Goal: Task Accomplishment & Management: Manage account settings

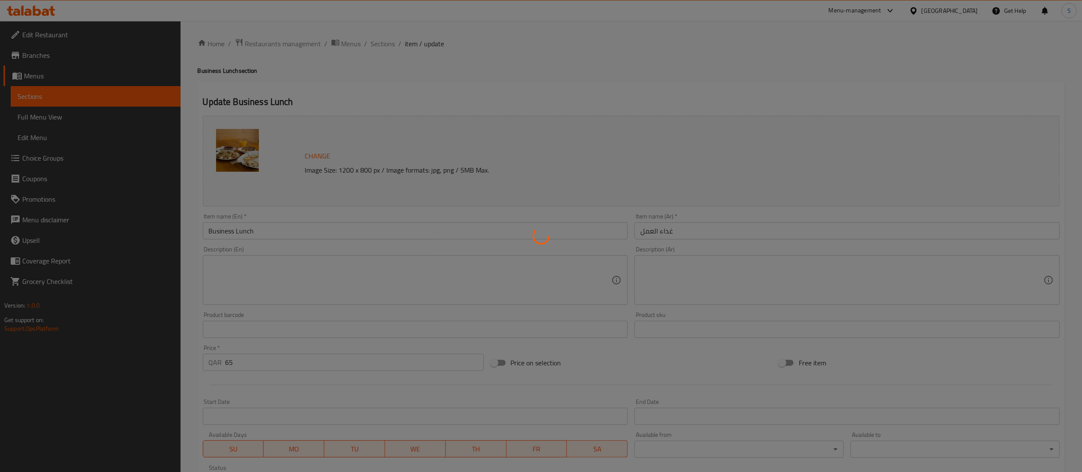
type input "المقبلات"
type input "3"
type input "الطبق الرئيسي"
type input "0"
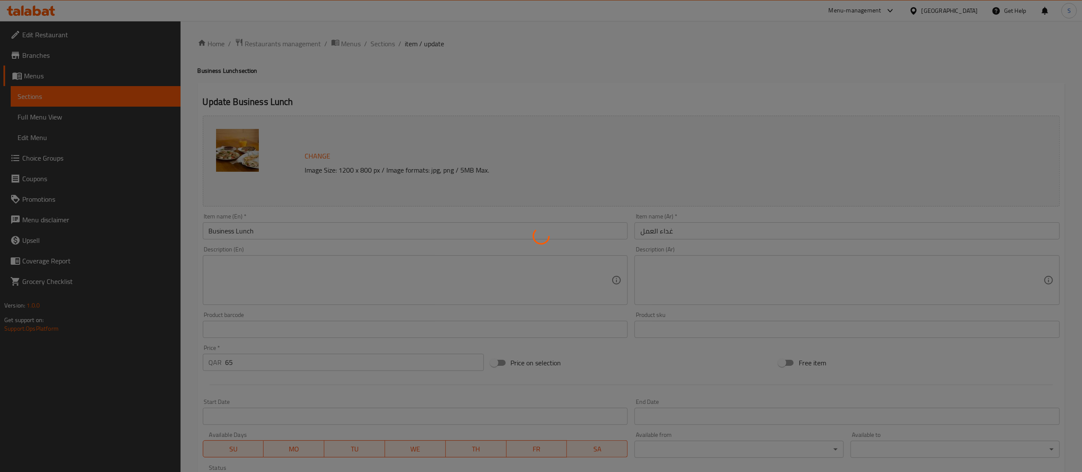
type input "1"
type input "المشروبات(اختر واحد من)"
type input "0"
type input "1"
type input "الحلويات"
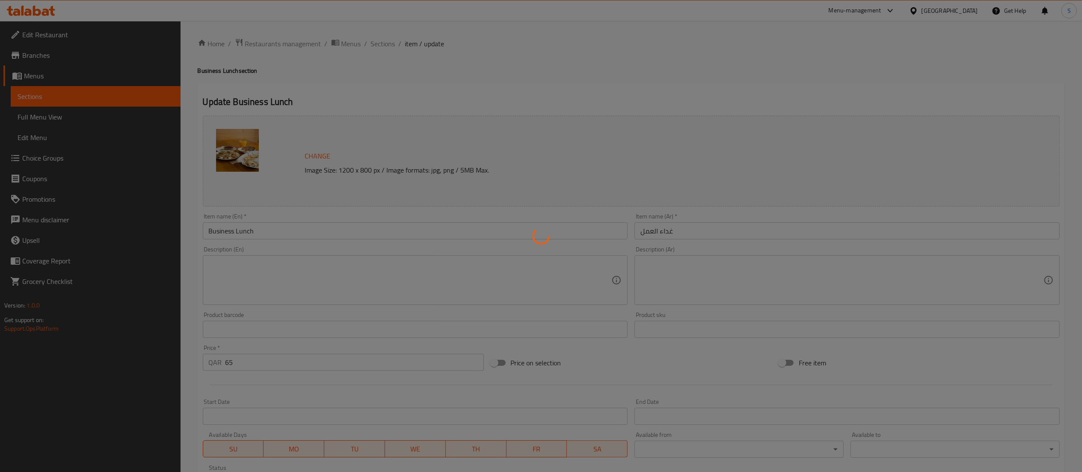
type input "0"
type input "1"
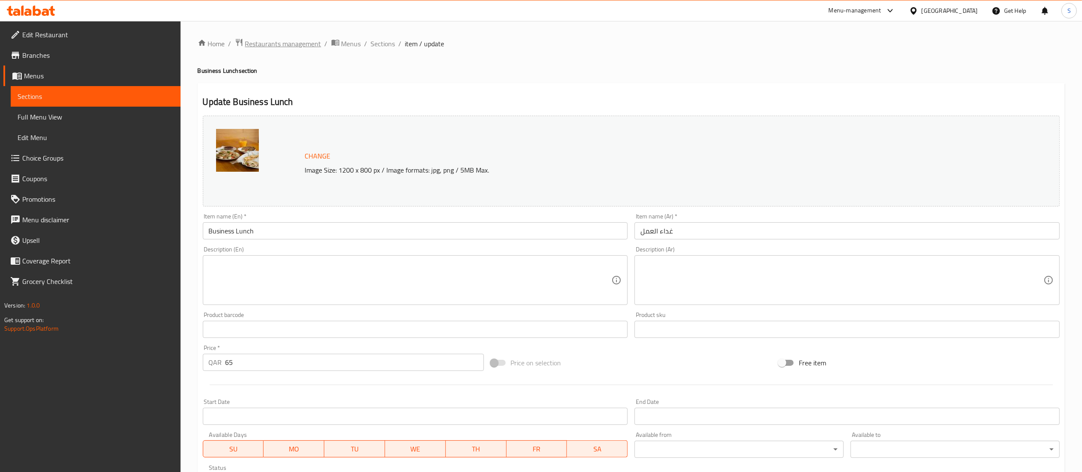
click at [300, 44] on span "Restaurants management" at bounding box center [283, 44] width 76 height 10
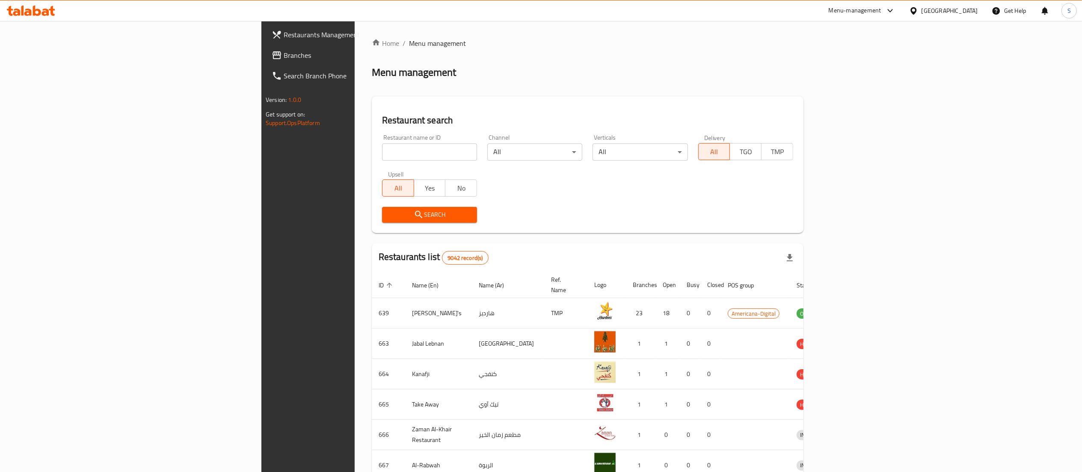
click at [382, 155] on input "search" at bounding box center [429, 151] width 95 height 17
type input "le hamburg"
click at [389, 215] on span "Search" at bounding box center [429, 214] width 81 height 11
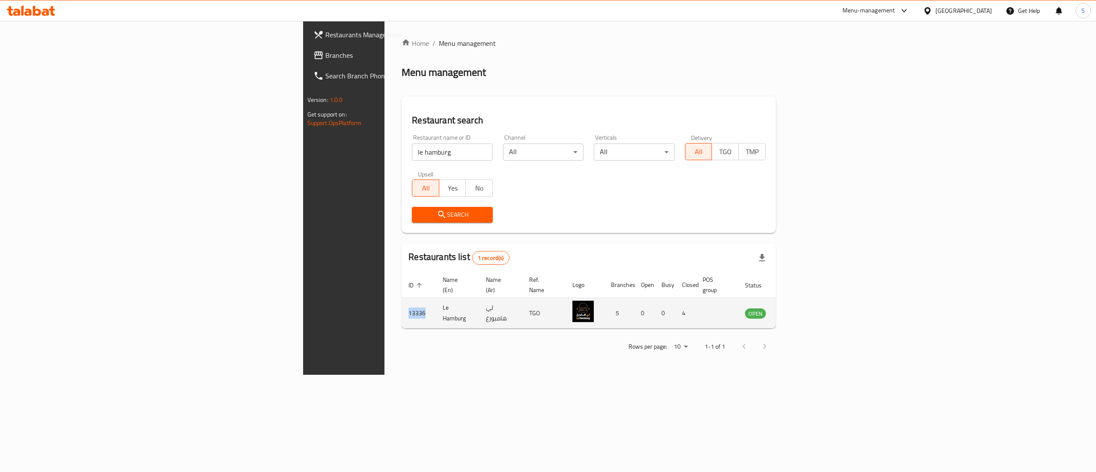
drag, startPoint x: 219, startPoint y: 300, endPoint x: 199, endPoint y: 301, distance: 19.7
click at [401, 301] on td "13336" at bounding box center [418, 313] width 34 height 30
copy td "13336"
click at [895, 13] on div "Menu-management" at bounding box center [868, 11] width 53 height 10
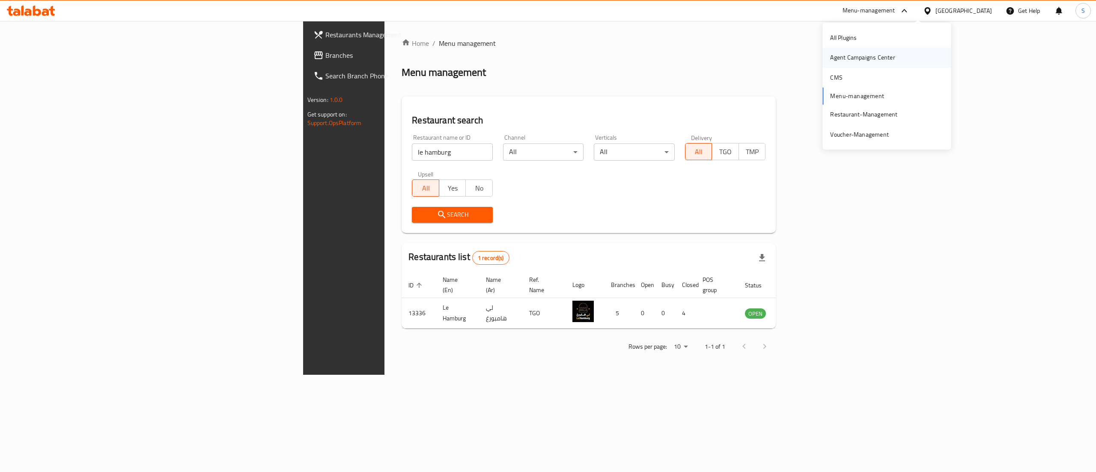
click at [867, 53] on div "Agent Campaigns Center" at bounding box center [862, 57] width 65 height 9
